Goal: Find specific page/section: Find specific page/section

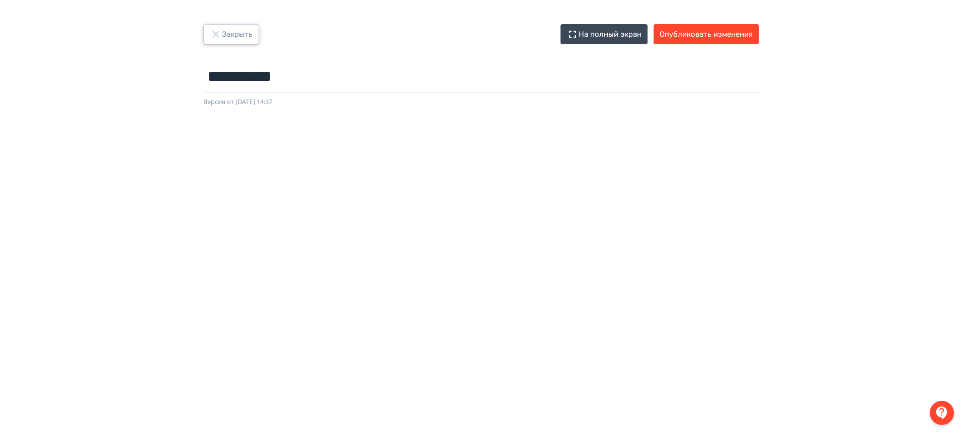
click at [248, 32] on button "Закрыть" at bounding box center [231, 34] width 56 height 20
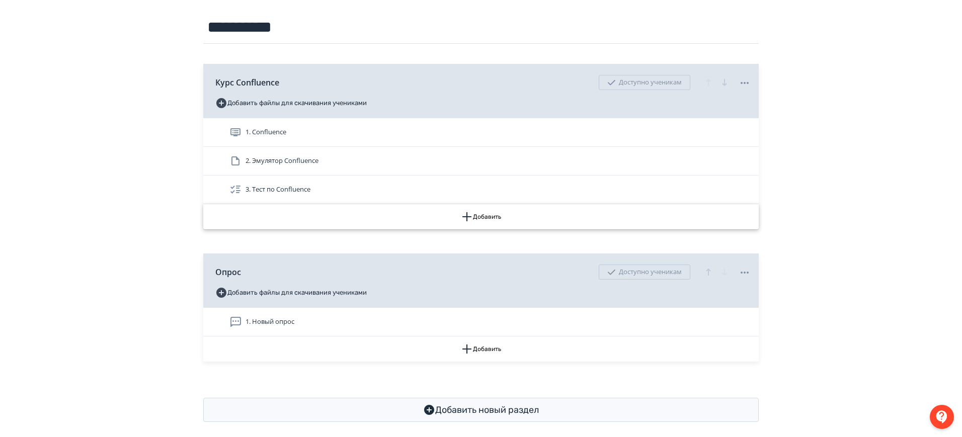
scroll to position [119, 0]
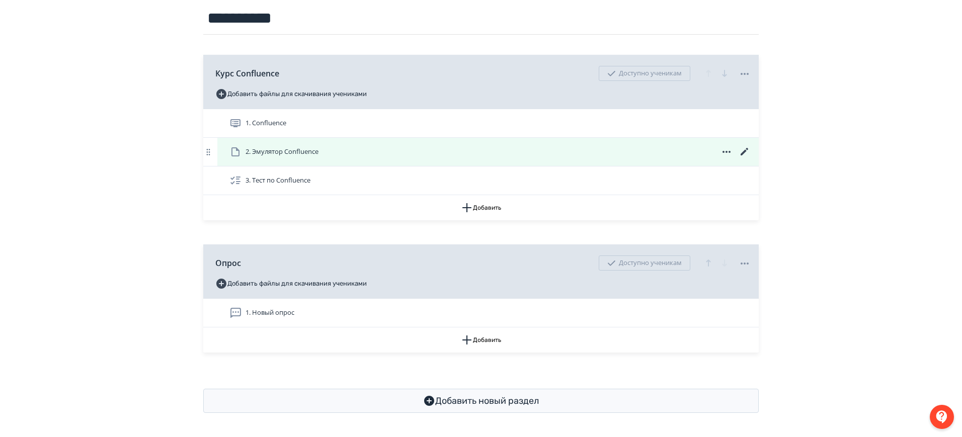
click at [744, 146] on icon at bounding box center [745, 152] width 12 height 12
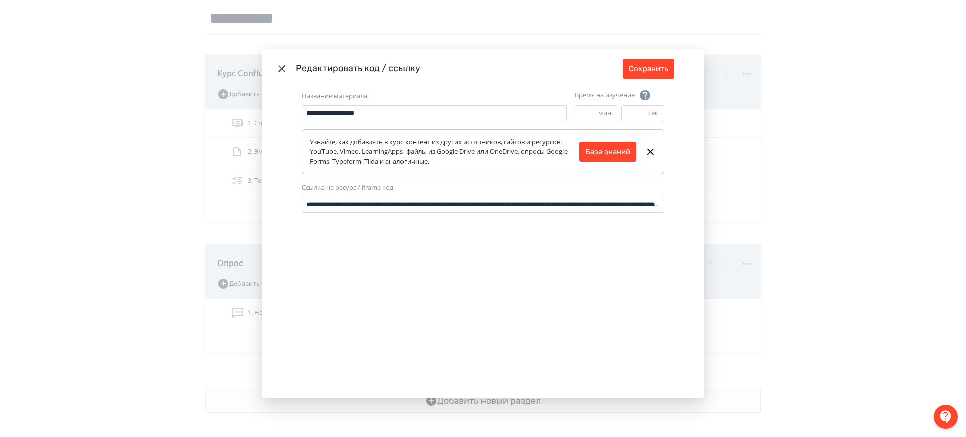
click at [795, 152] on div "**********" at bounding box center [483, 218] width 966 height 437
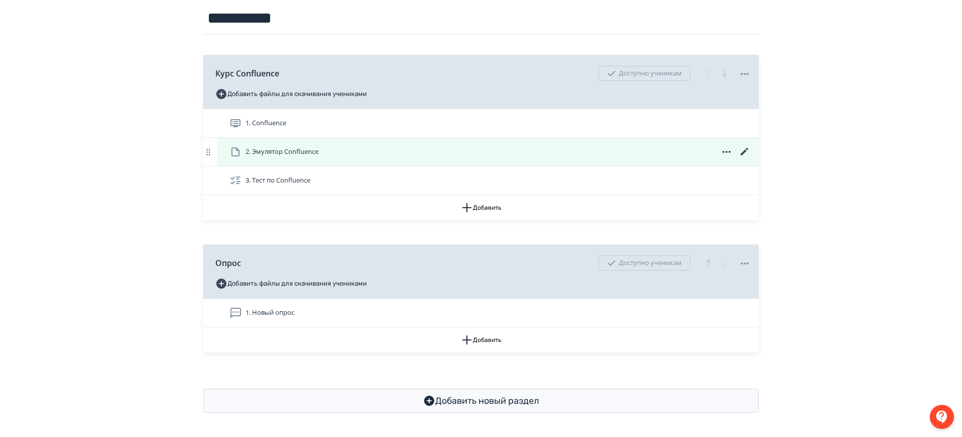
click at [323, 155] on span "2. Эмулятор Confluence" at bounding box center [275, 152] width 93 height 12
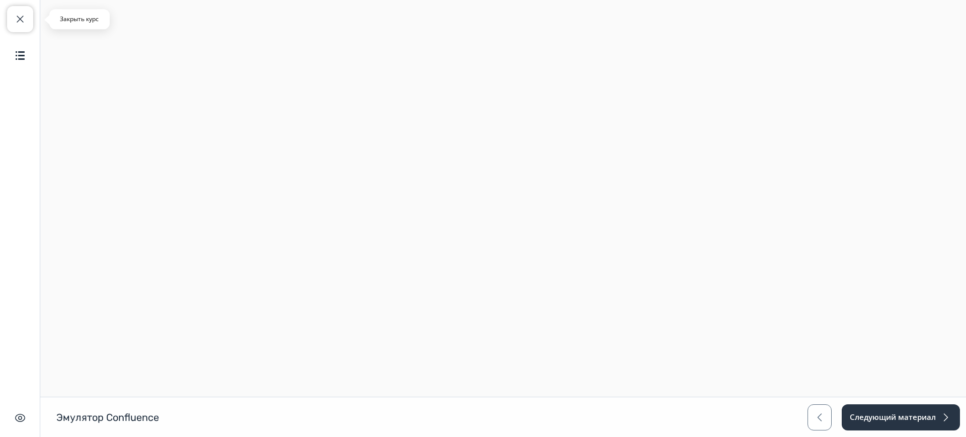
click at [20, 15] on span "button" at bounding box center [20, 19] width 12 height 12
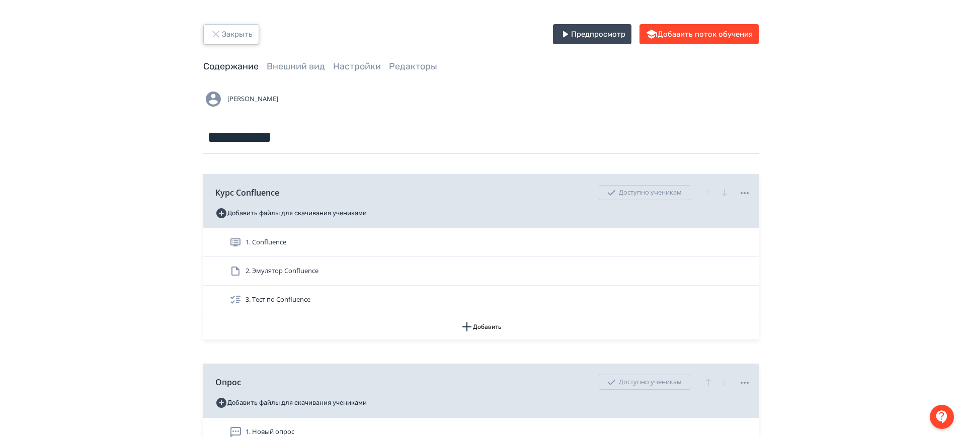
click at [242, 31] on button "Закрыть" at bounding box center [231, 34] width 56 height 20
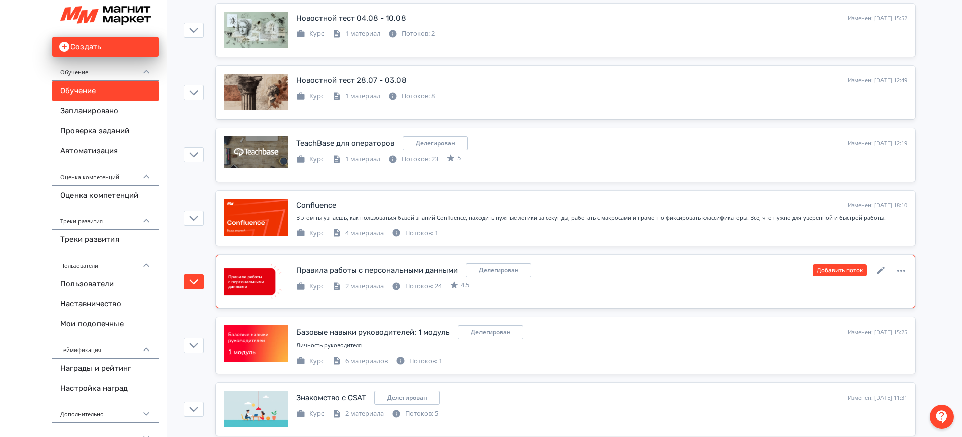
scroll to position [503, 0]
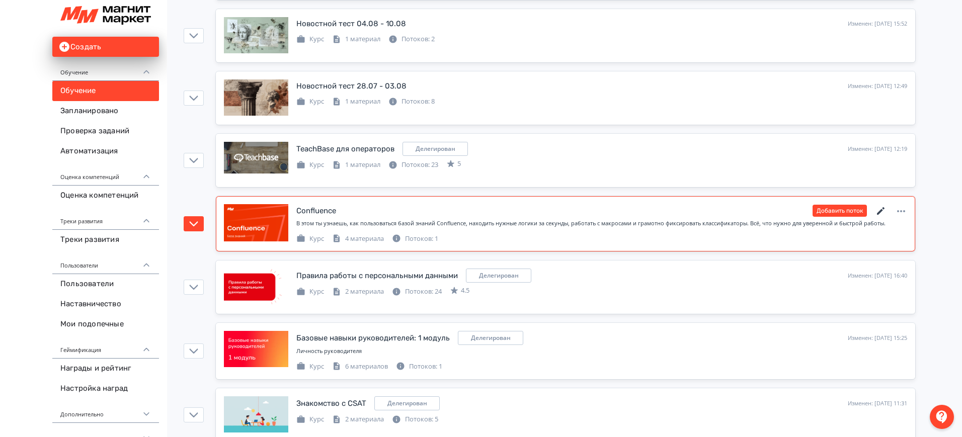
click at [883, 208] on icon at bounding box center [881, 211] width 8 height 8
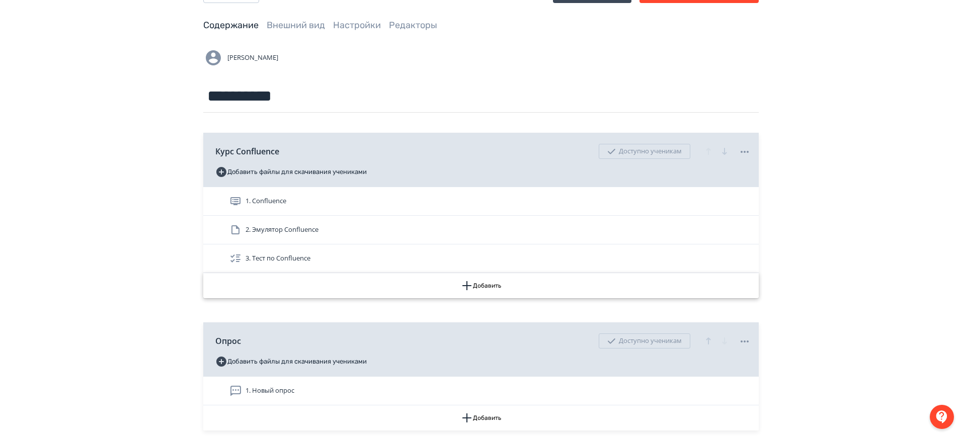
scroll to position [63, 0]
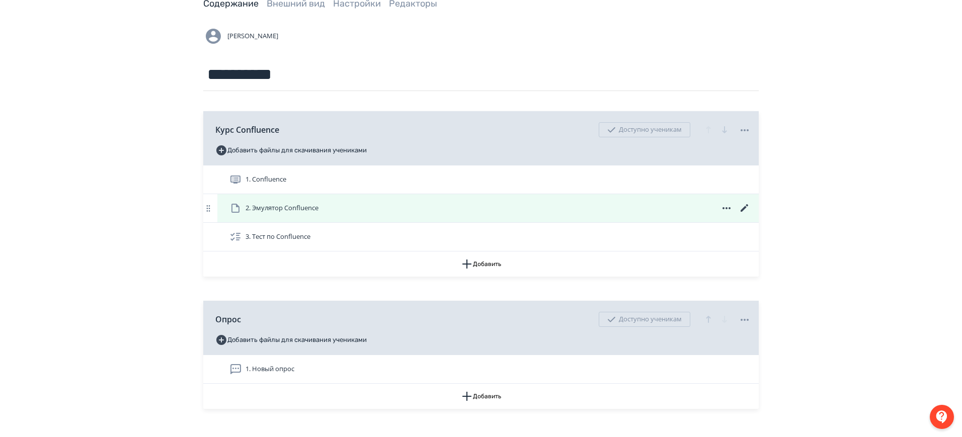
click at [342, 211] on div "2. Эмулятор Confluence" at bounding box center [489, 208] width 521 height 12
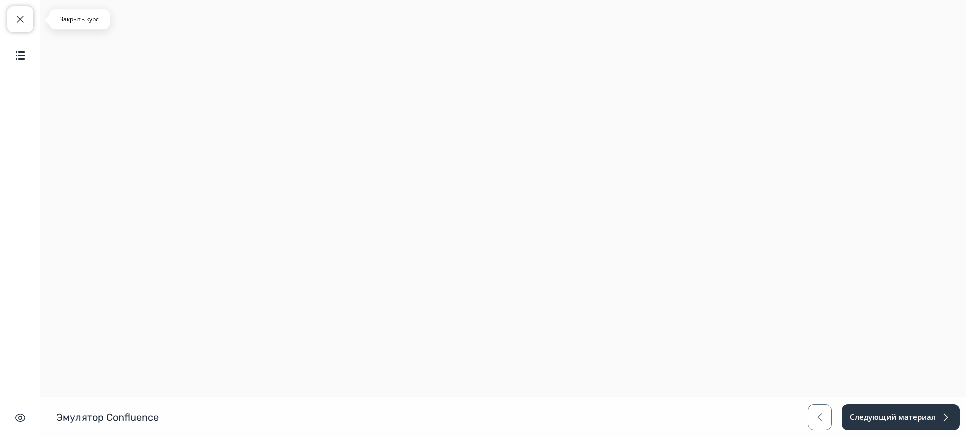
click at [17, 16] on span "button" at bounding box center [20, 19] width 12 height 12
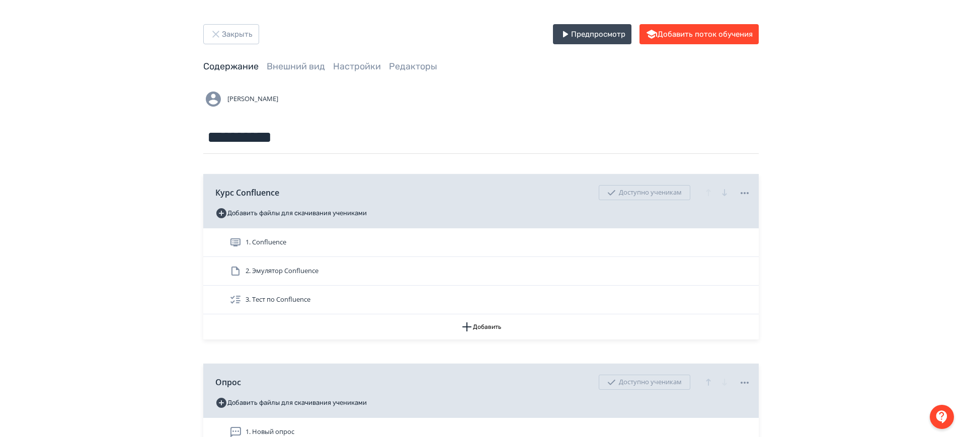
click at [258, 23] on div "**********" at bounding box center [481, 278] width 962 height 556
click at [245, 34] on button "Закрыть" at bounding box center [231, 34] width 56 height 20
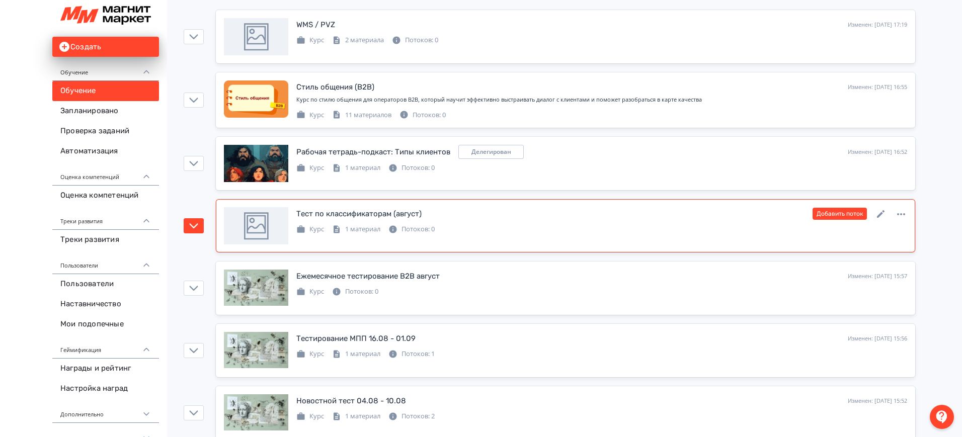
scroll to position [252, 0]
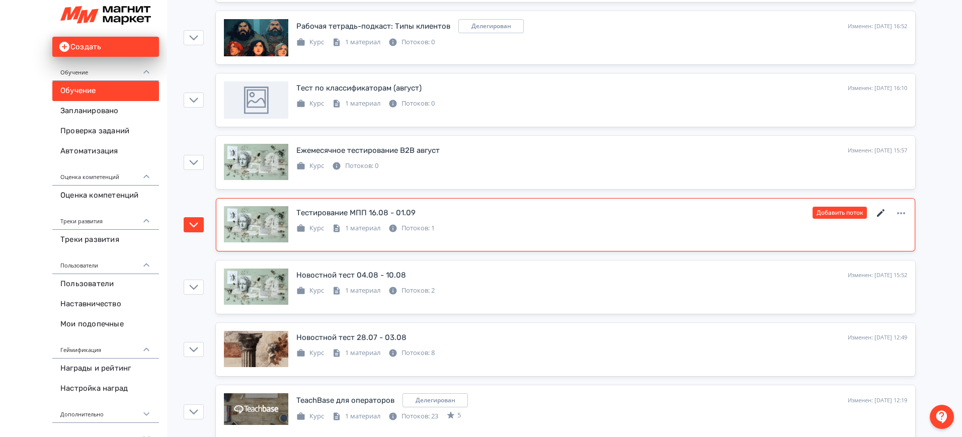
click at [883, 210] on icon at bounding box center [881, 213] width 8 height 8
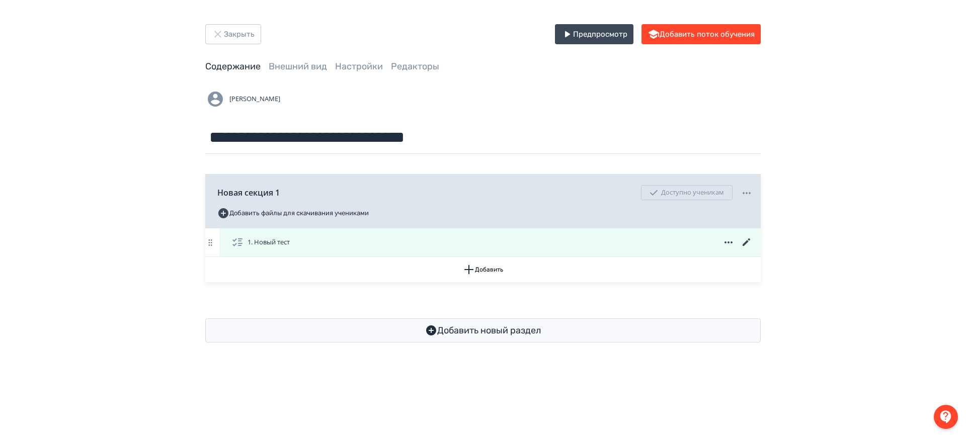
click at [744, 238] on icon at bounding box center [747, 242] width 12 height 12
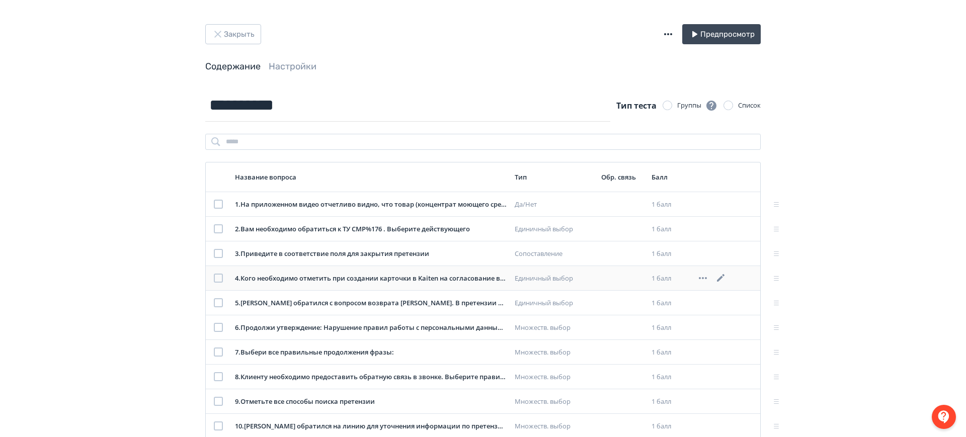
scroll to position [51, 0]
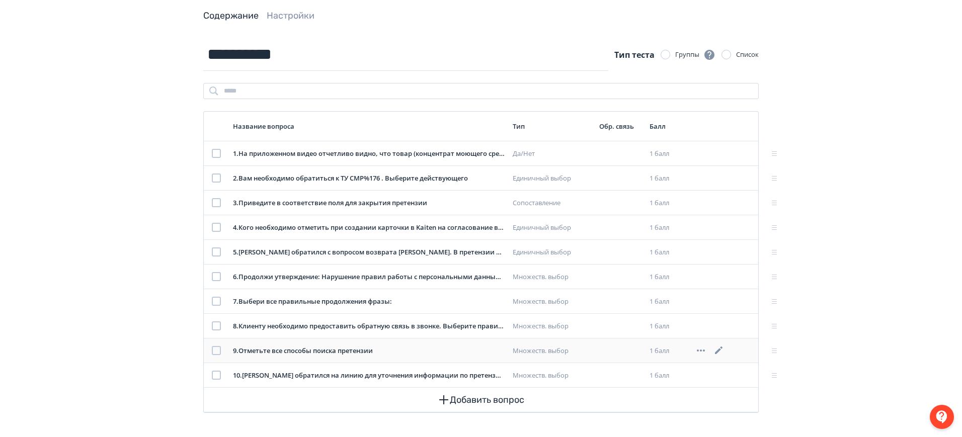
click at [722, 349] on icon at bounding box center [719, 351] width 12 height 12
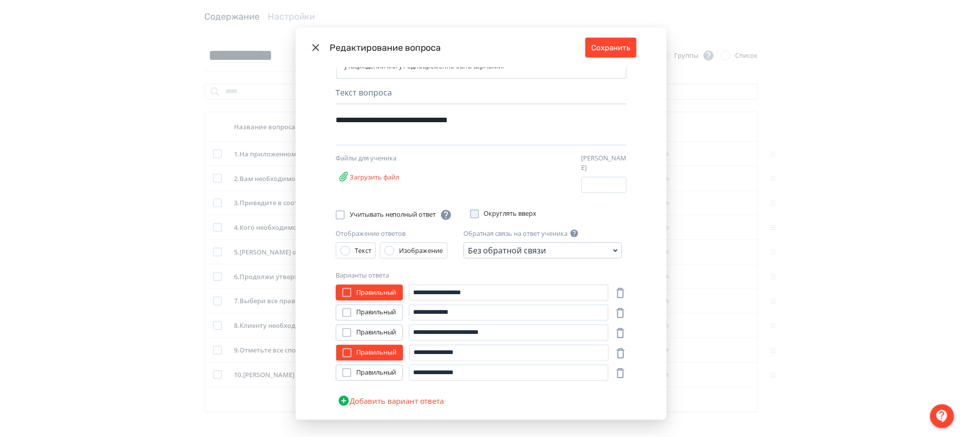
scroll to position [48, 0]
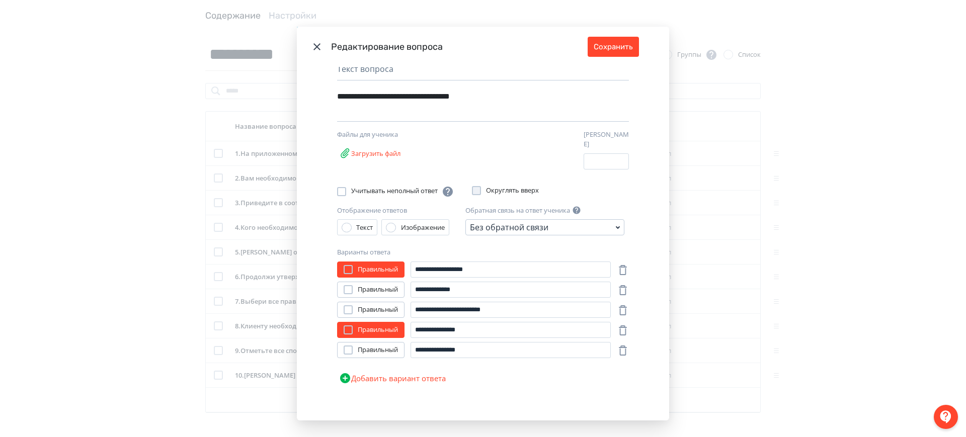
click at [770, 205] on div "**********" at bounding box center [483, 218] width 966 height 437
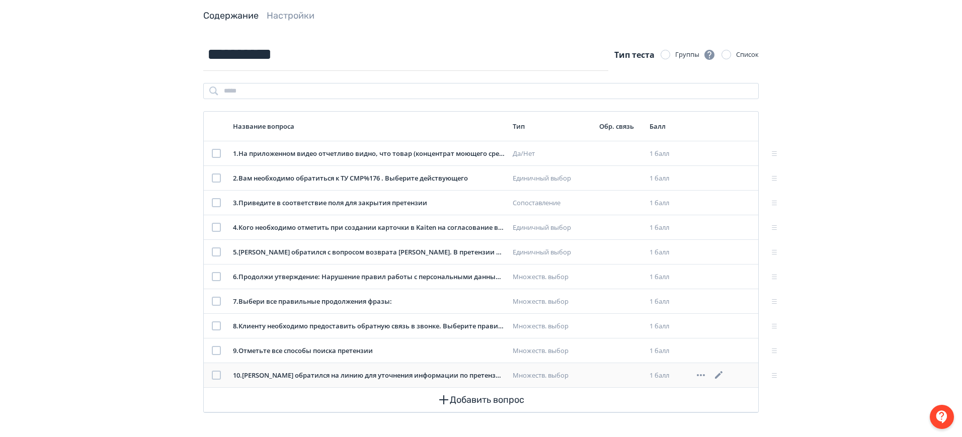
click at [721, 373] on icon at bounding box center [719, 375] width 8 height 8
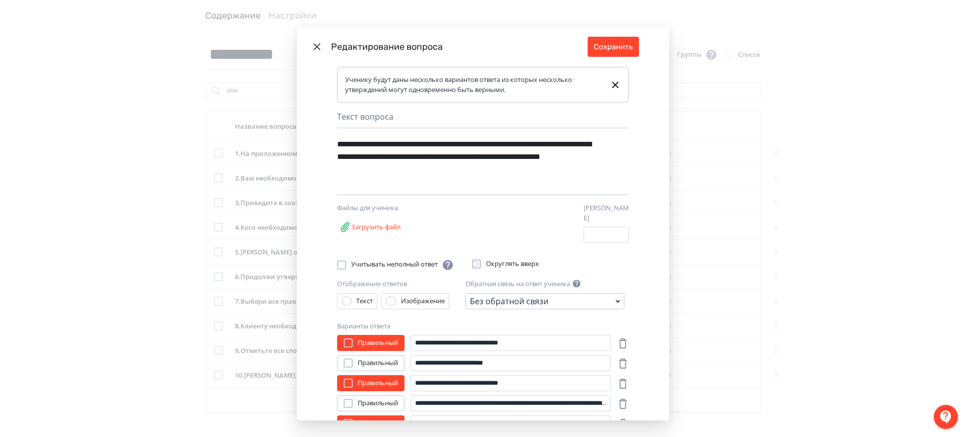
click at [316, 43] on icon "Modal" at bounding box center [317, 47] width 12 height 12
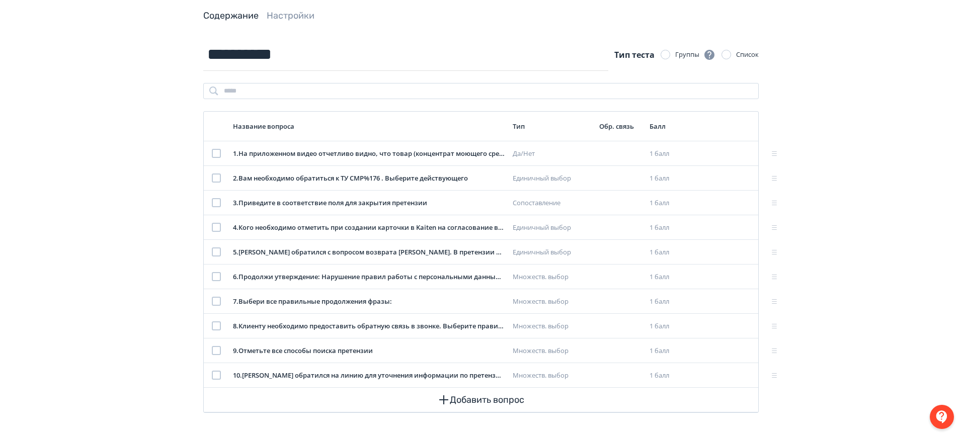
click at [53, 264] on div "**********" at bounding box center [481, 193] width 962 height 488
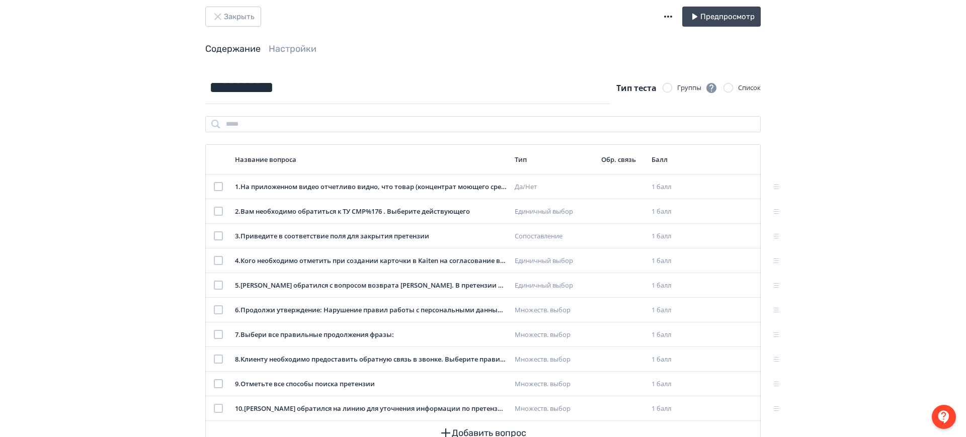
scroll to position [0, 0]
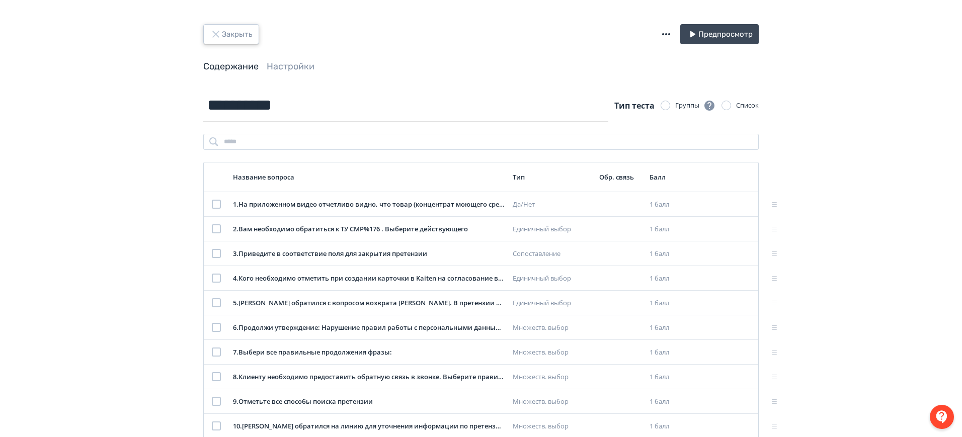
click at [227, 28] on button "Закрыть" at bounding box center [231, 34] width 56 height 20
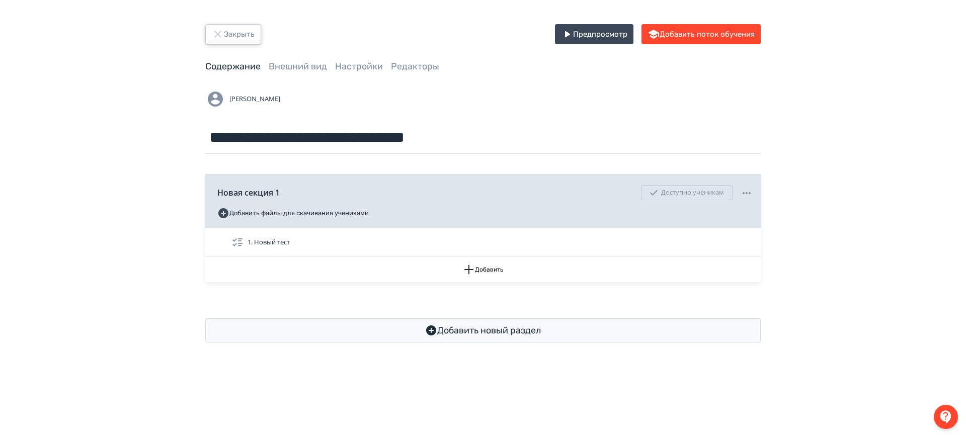
click at [247, 35] on button "Закрыть" at bounding box center [233, 34] width 56 height 20
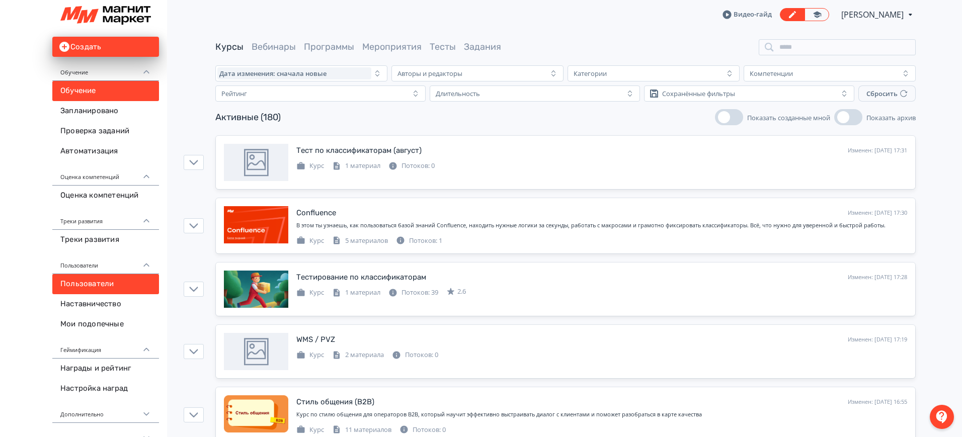
click at [96, 287] on link "Пользователи" at bounding box center [105, 284] width 107 height 20
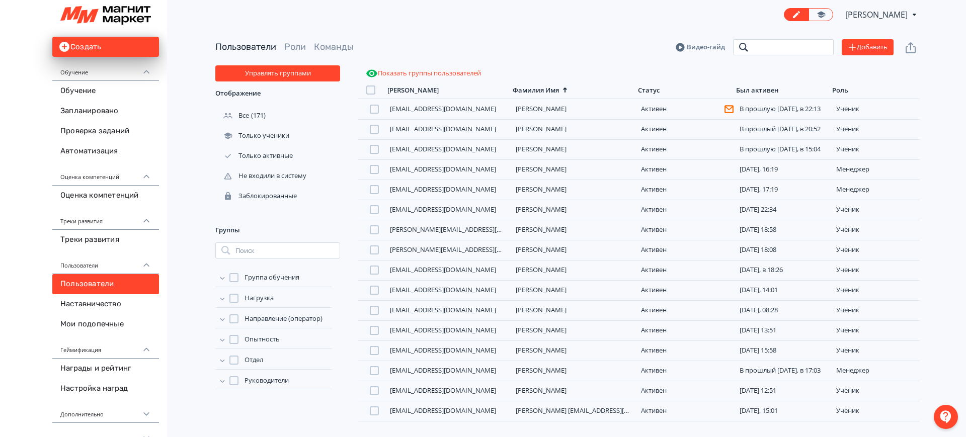
click at [787, 40] on input "search" at bounding box center [783, 47] width 101 height 16
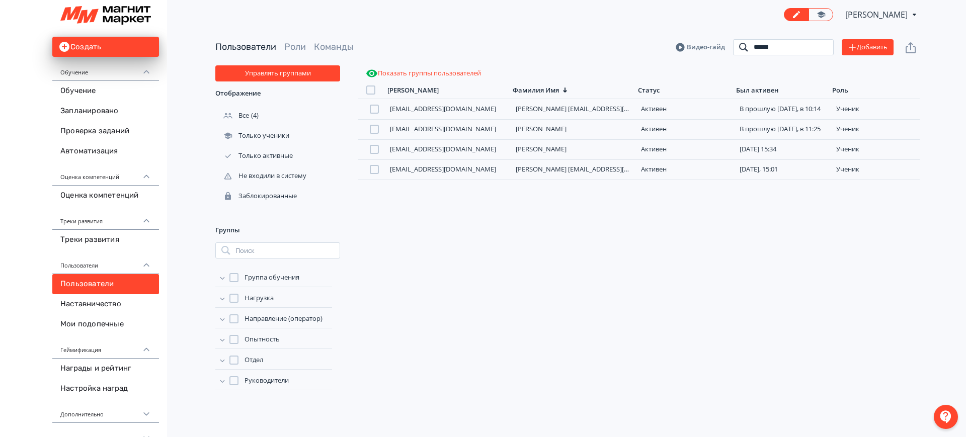
type input "******"
click at [494, 220] on div "[PERSON_NAME][EMAIL_ADDRESS][DOMAIN_NAME] [PERSON_NAME] [PERSON_NAME][EMAIL_ADD…" at bounding box center [639, 262] width 562 height 327
click at [95, 22] on img at bounding box center [105, 15] width 91 height 19
